Goal: Task Accomplishment & Management: Manage account settings

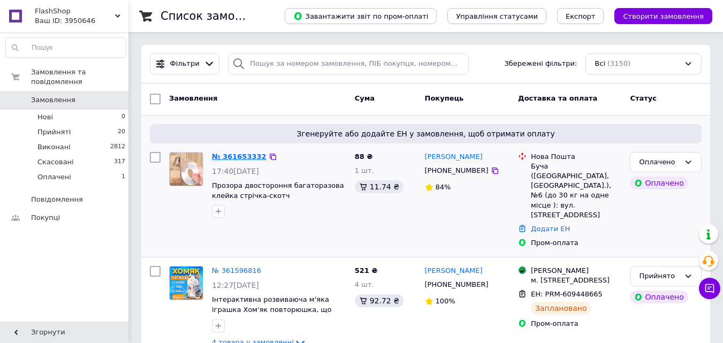
click at [227, 152] on link "№ 361653332" at bounding box center [239, 156] width 55 height 8
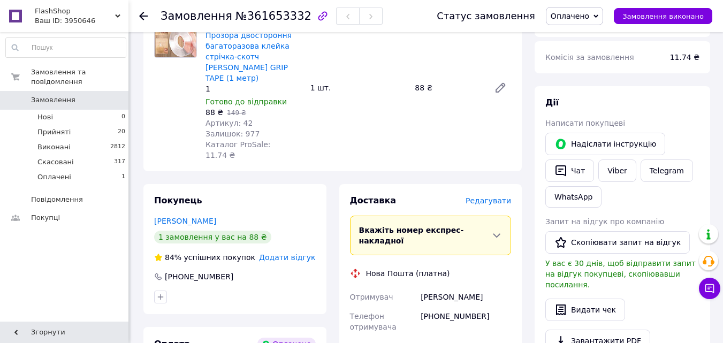
scroll to position [214, 0]
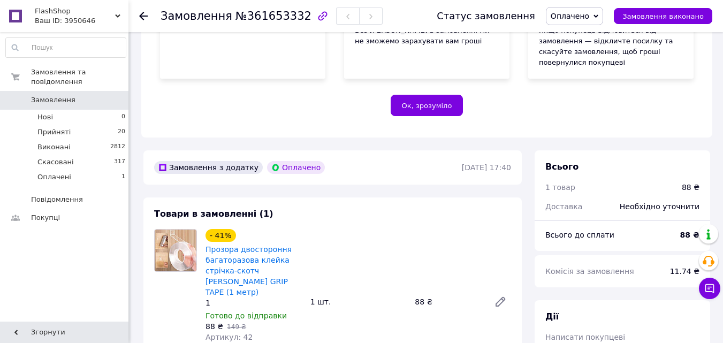
click at [144, 18] on icon at bounding box center [143, 16] width 9 height 9
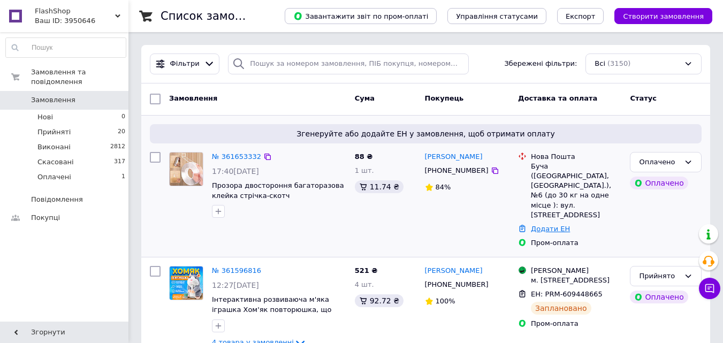
click at [547, 225] on link "Додати ЕН" at bounding box center [550, 229] width 39 height 8
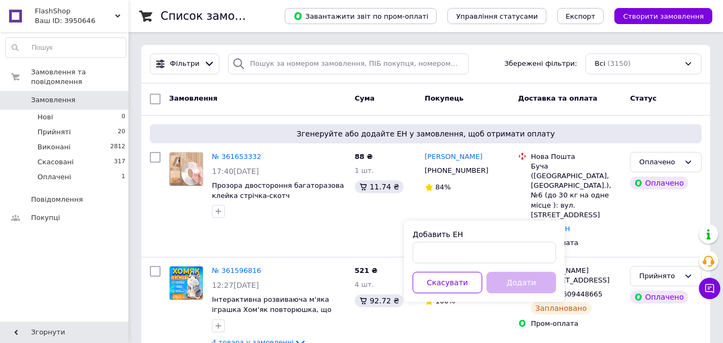
click at [500, 264] on div "Добавить ЕН Скасувати Додати" at bounding box center [484, 260] width 160 height 81
click at [499, 258] on input "Добавить ЕН" at bounding box center [483, 252] width 143 height 21
paste input "20451247428786"
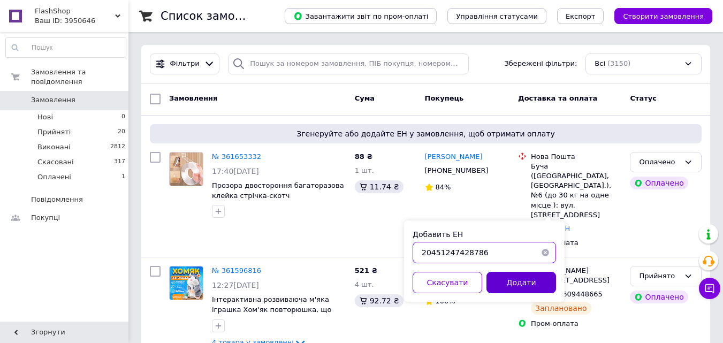
type input "20451247428786"
click at [507, 275] on button "Додати" at bounding box center [521, 282] width 70 height 21
